Goal: Navigation & Orientation: Understand site structure

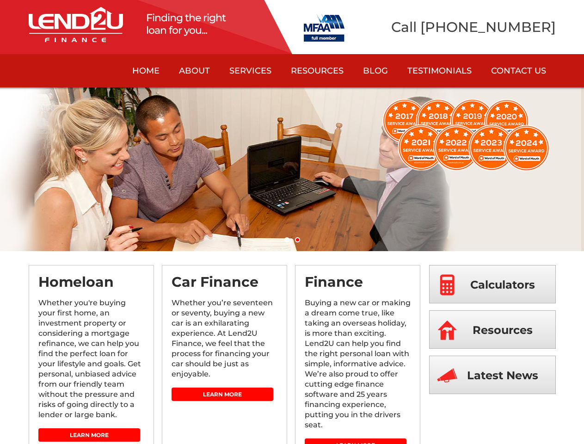
click at [194, 71] on link "About" at bounding box center [194, 70] width 50 height 33
click at [250, 71] on link "Services" at bounding box center [251, 70] width 62 height 33
click at [317, 71] on link "Resources" at bounding box center [317, 70] width 72 height 33
click at [292, 242] on ol "1 2" at bounding box center [292, 241] width 584 height 9
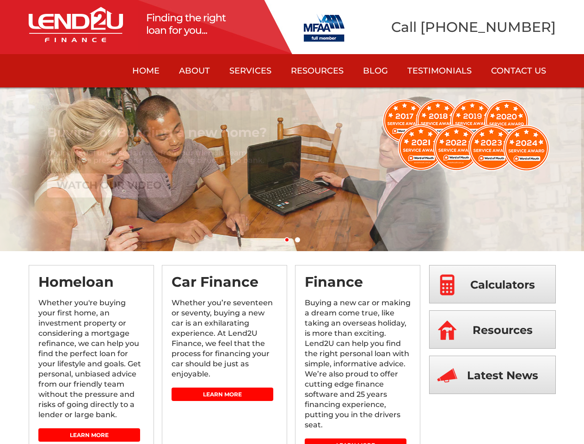
click at [287, 240] on link "1" at bounding box center [287, 239] width 5 height 5
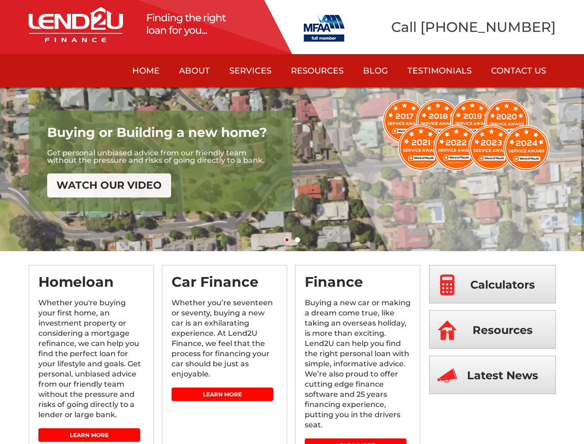
click at [298, 240] on link "2" at bounding box center [297, 239] width 5 height 5
